Goal: Transaction & Acquisition: Obtain resource

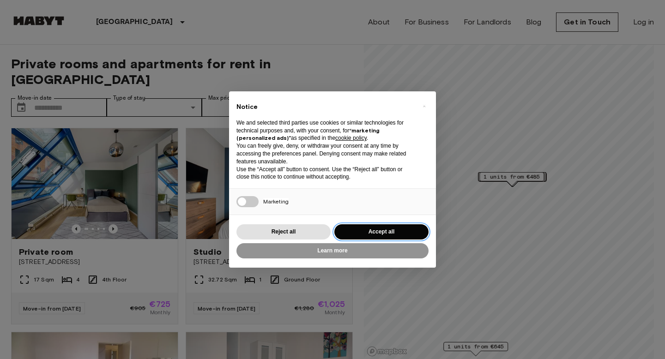
click at [373, 237] on button "Accept all" at bounding box center [382, 232] width 94 height 15
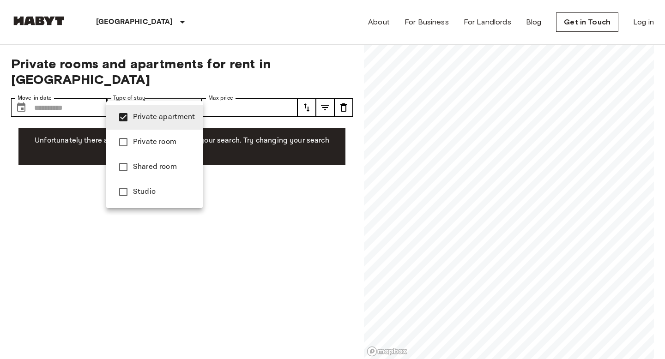
click at [255, 177] on div at bounding box center [332, 179] width 665 height 359
click at [174, 194] on span "Studio" at bounding box center [164, 192] width 62 height 11
type input "**********"
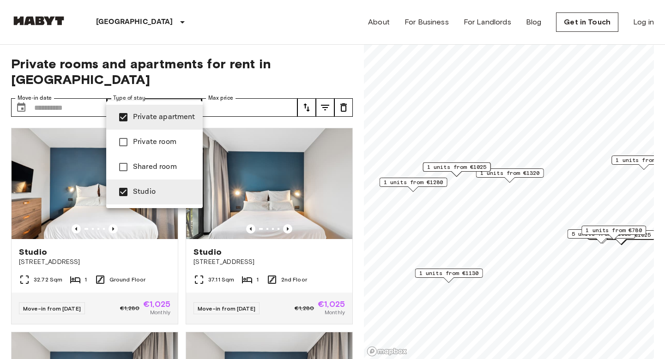
click at [359, 243] on div at bounding box center [332, 179] width 665 height 359
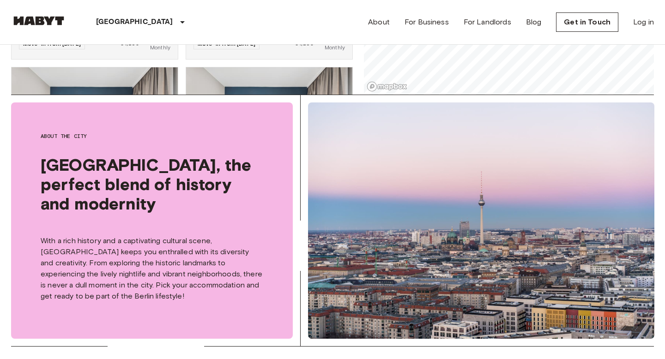
scroll to position [275, 0]
